Goal: Find contact information: Find contact information

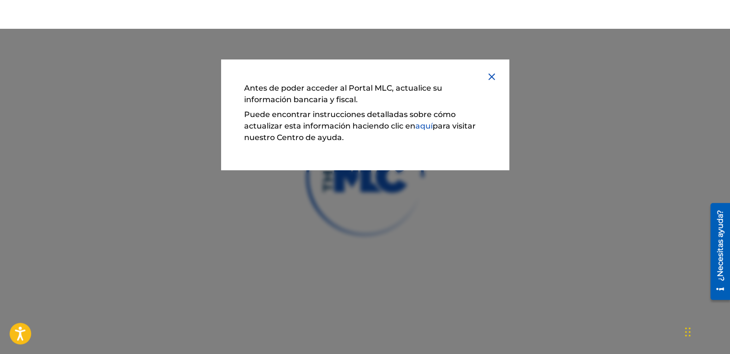
click at [424, 126] on link "aquí" at bounding box center [423, 125] width 17 height 9
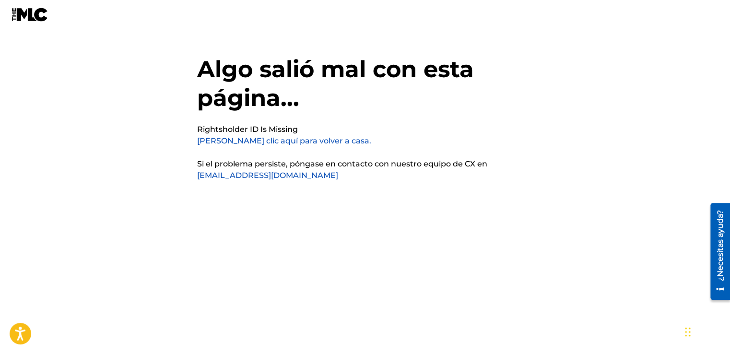
click at [227, 177] on link "support@themlc.com" at bounding box center [267, 175] width 141 height 9
click at [223, 142] on link "Haga clic aquí para volver a casa." at bounding box center [284, 140] width 174 height 9
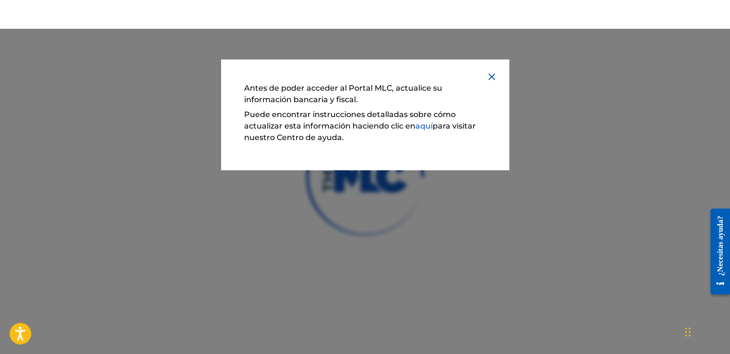
click at [489, 74] on img at bounding box center [492, 77] width 12 height 12
